Goal: Complete application form

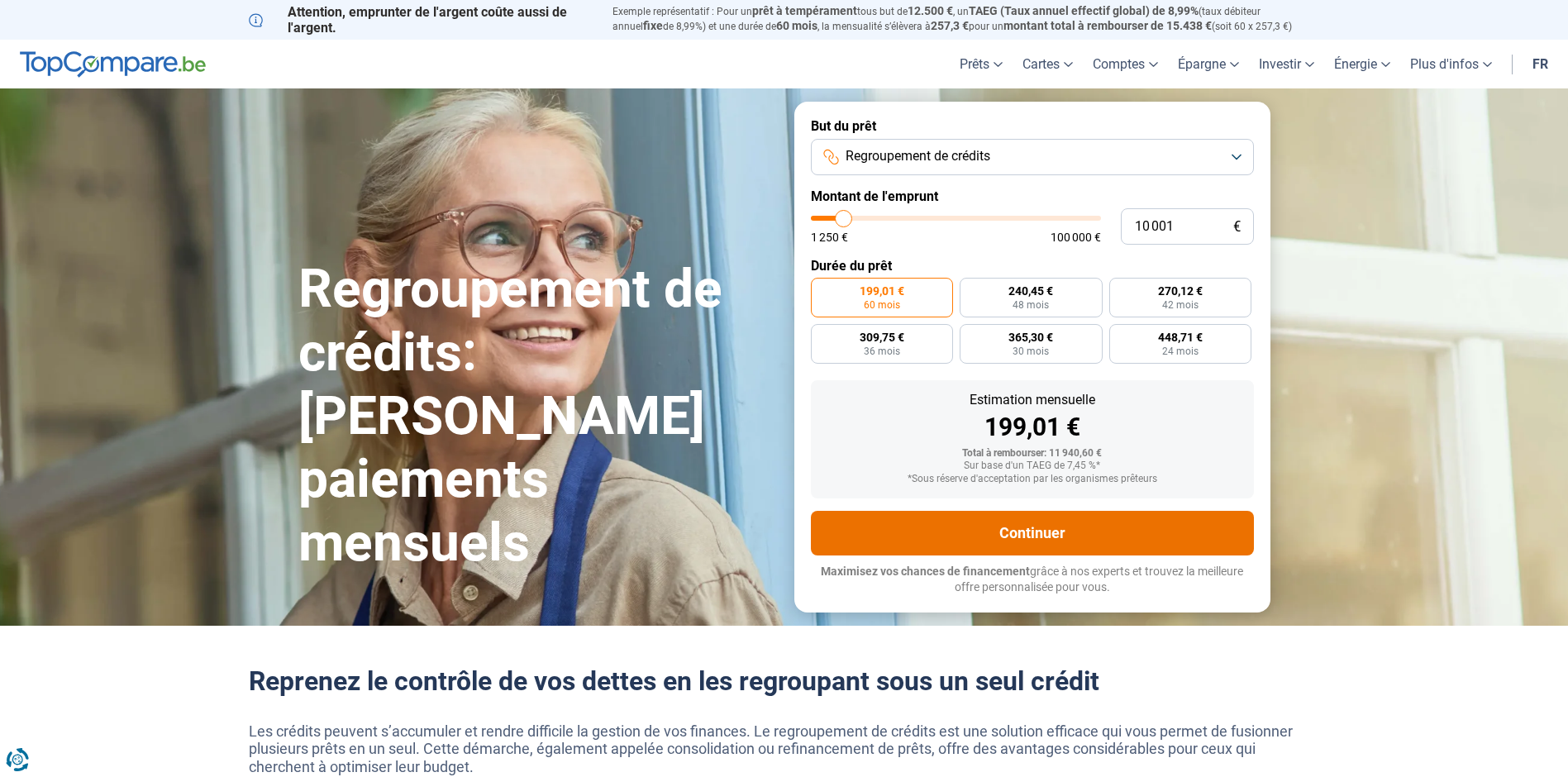
click at [1044, 527] on button "Continuer" at bounding box center [1032, 533] width 443 height 45
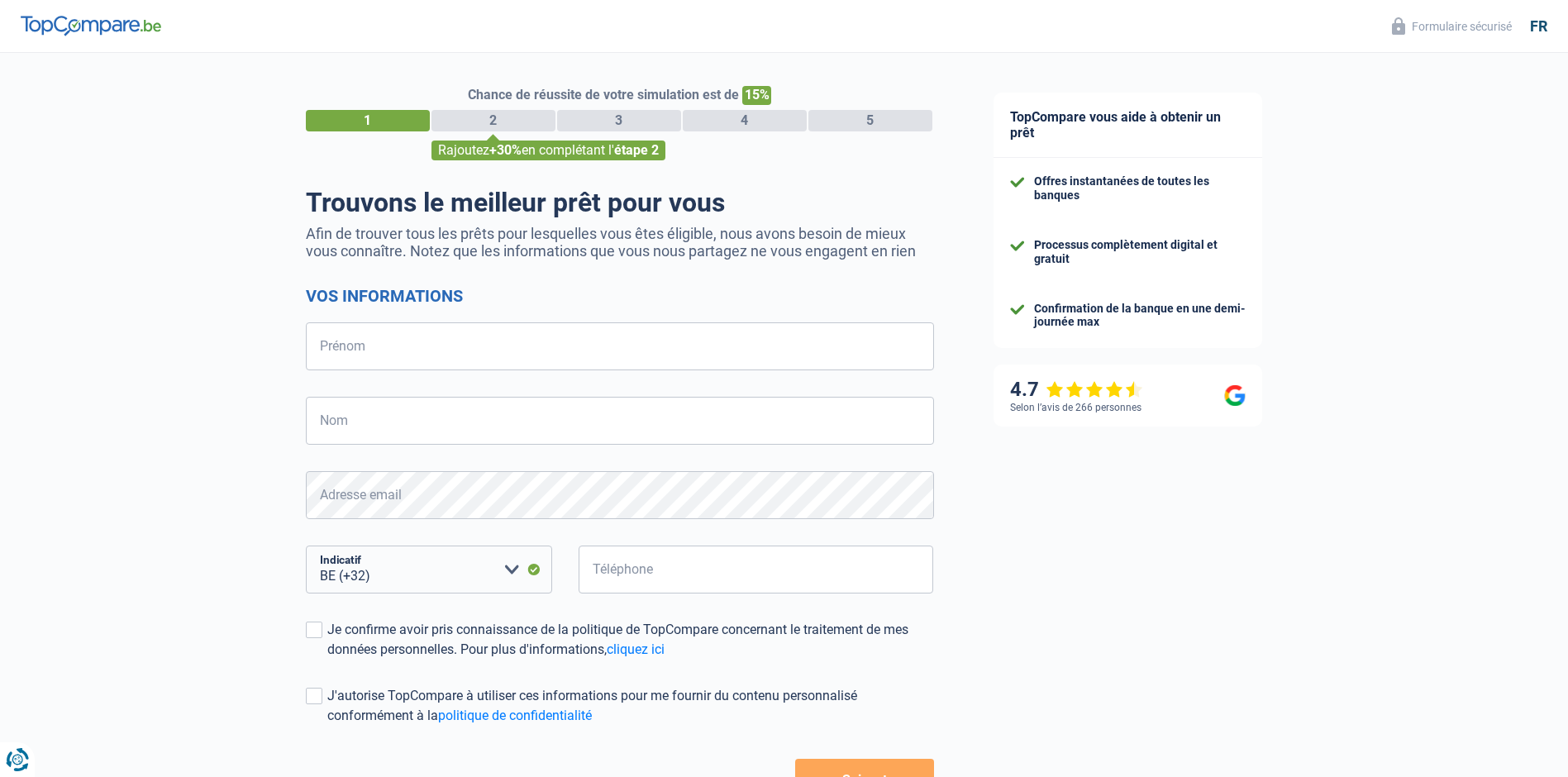
select select "32"
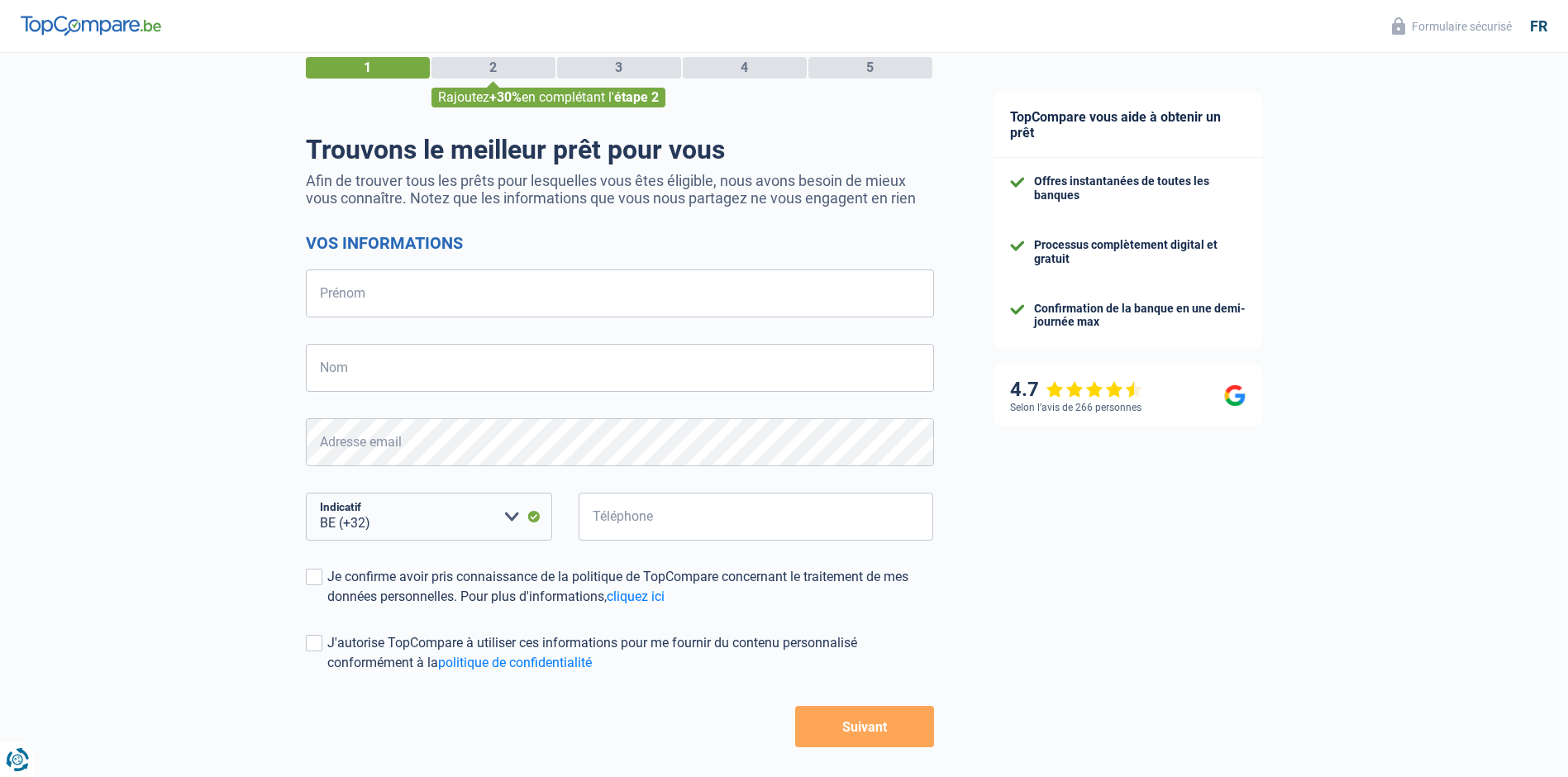
scroll to position [121, 0]
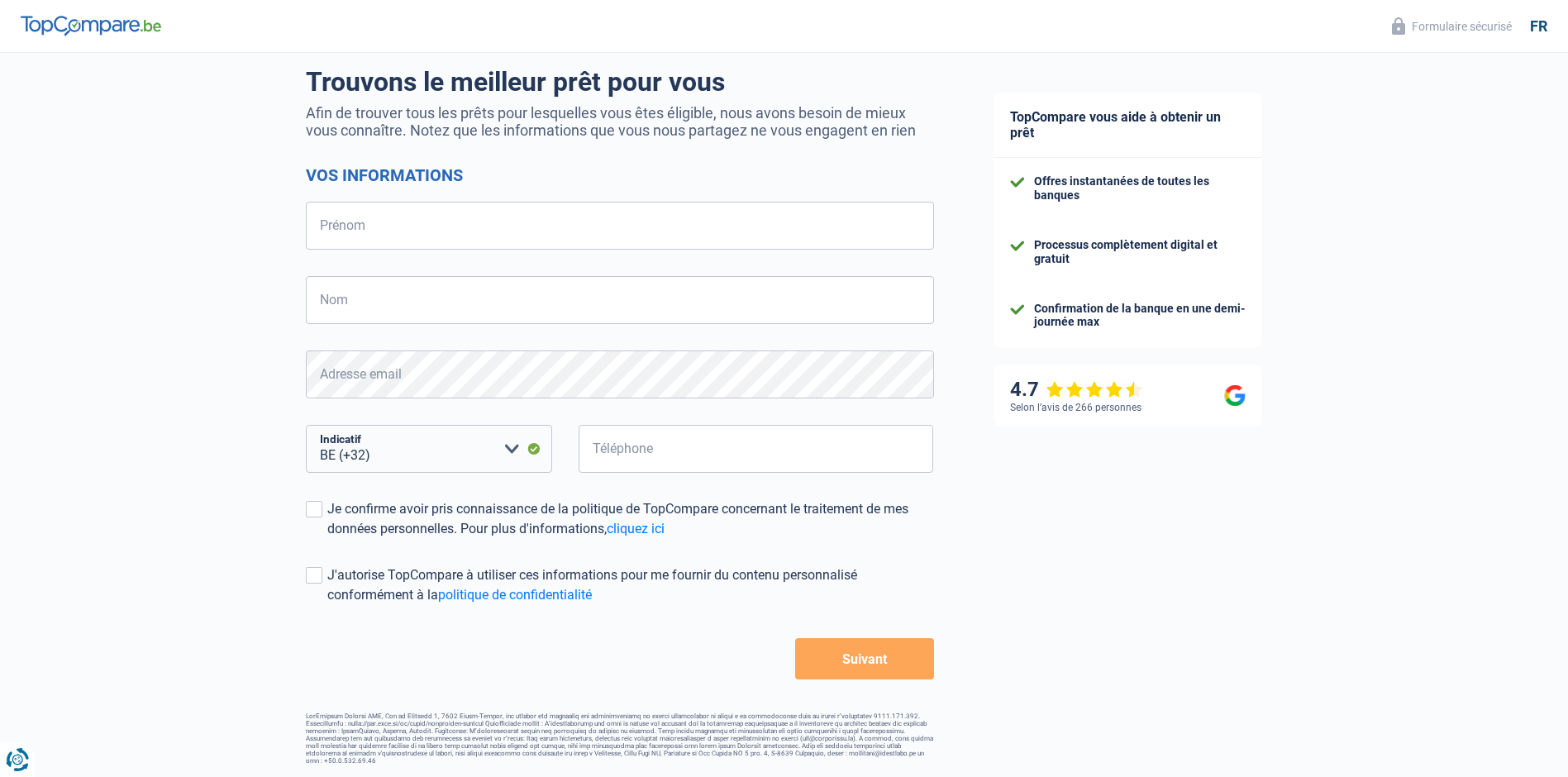
click at [846, 667] on button "Suivant" at bounding box center [864, 658] width 138 height 41
